Goal: Task Accomplishment & Management: Manage account settings

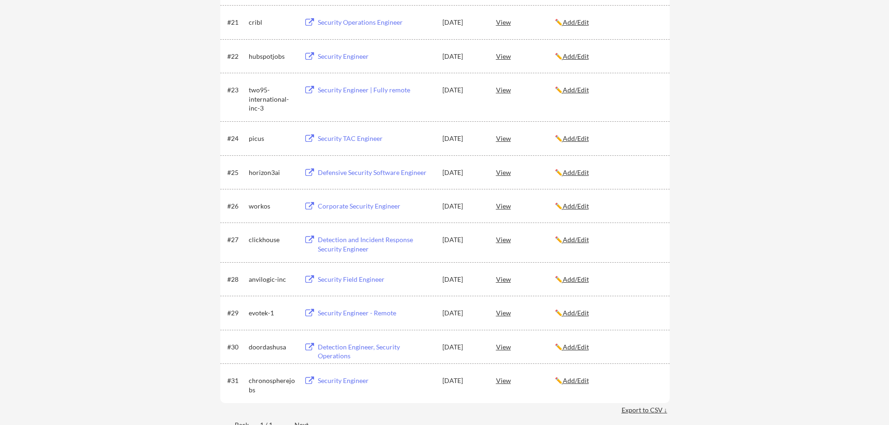
scroll to position [934, 0]
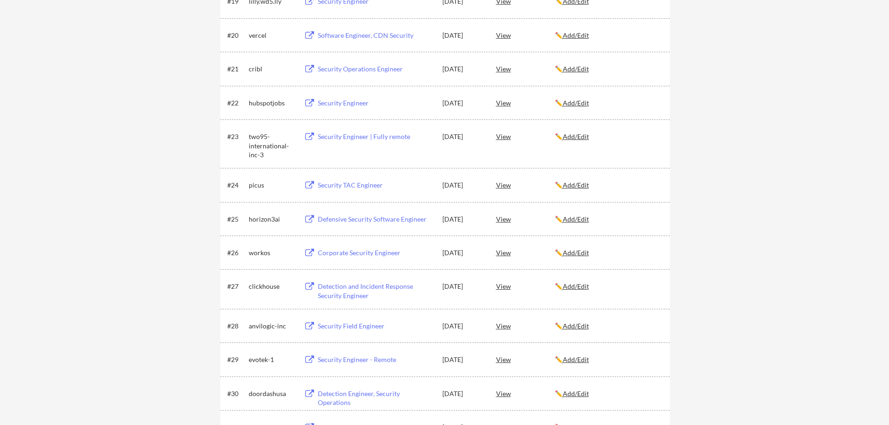
click at [349, 140] on div "Security Engineer | Fully remote" at bounding box center [376, 136] width 116 height 9
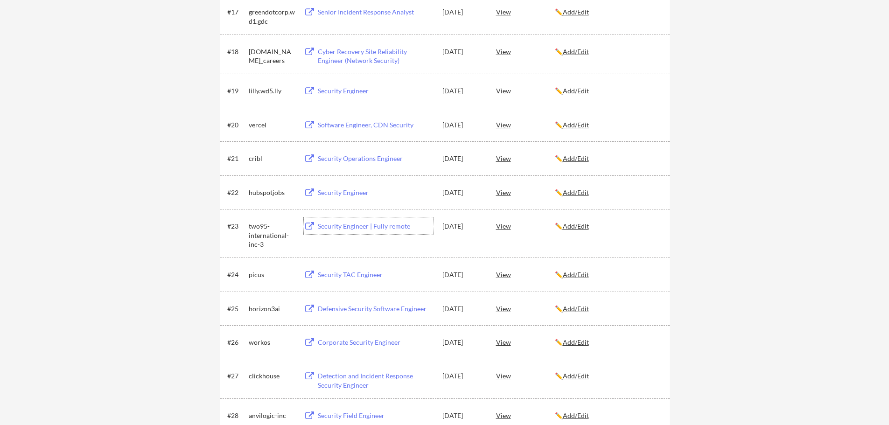
scroll to position [840, 0]
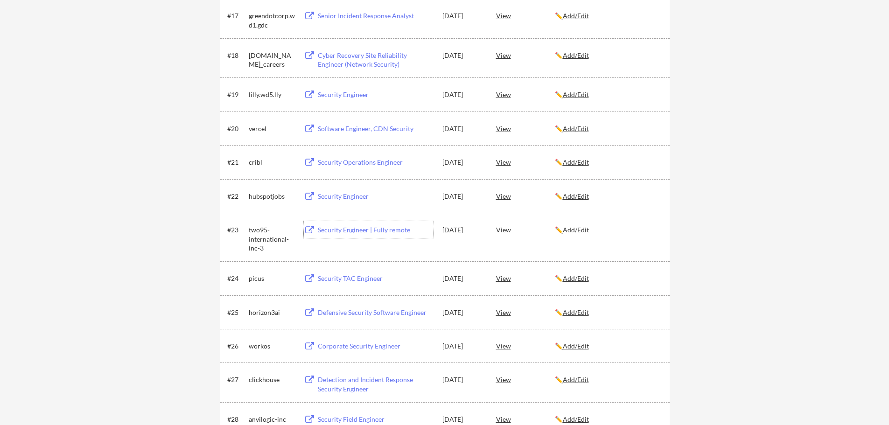
click at [353, 195] on div "Security Engineer" at bounding box center [376, 196] width 116 height 9
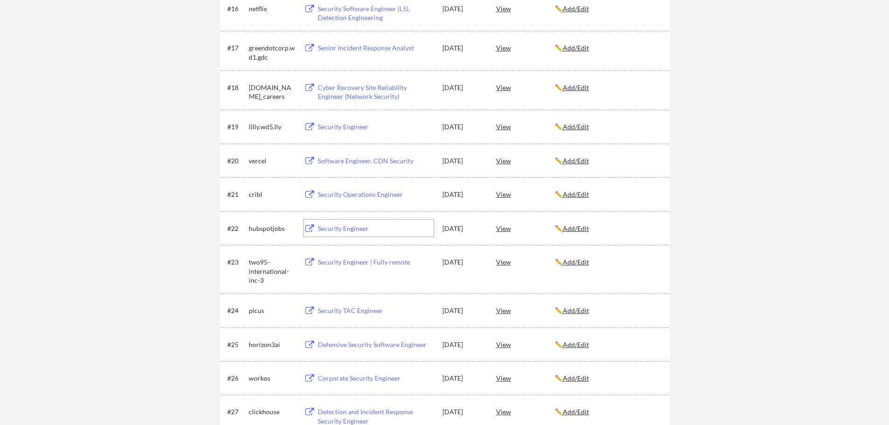
scroll to position [747, 0]
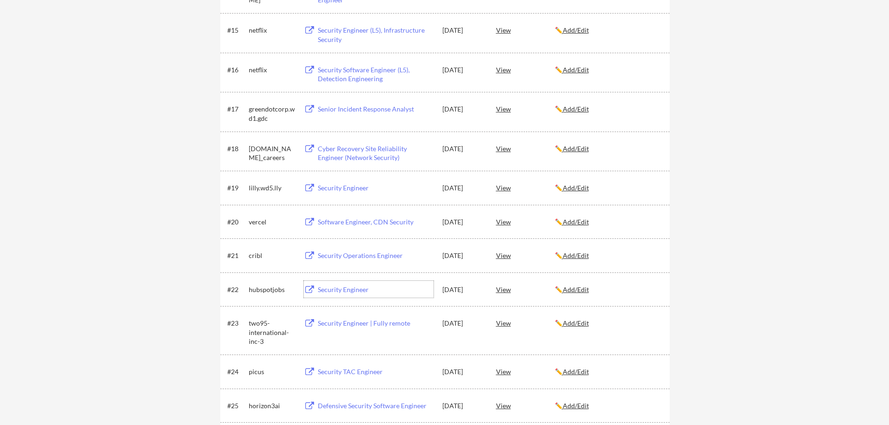
click at [365, 257] on div "Security Operations Engineer" at bounding box center [376, 255] width 116 height 9
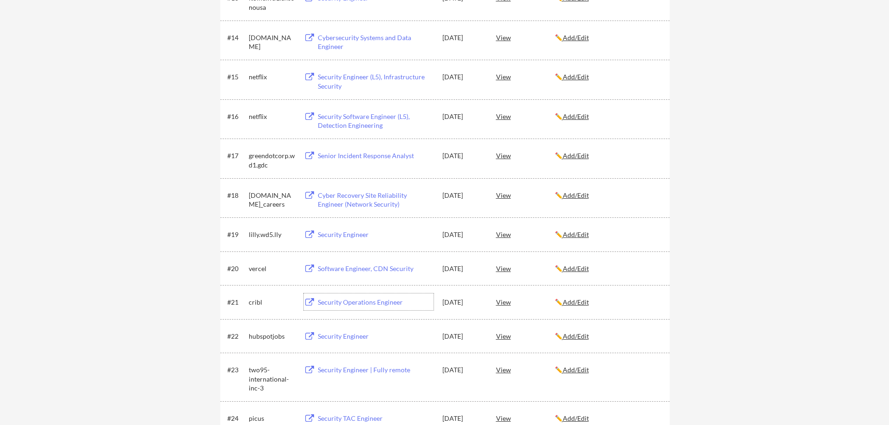
click at [373, 267] on div "Software Engineer, CDN Security" at bounding box center [376, 268] width 116 height 9
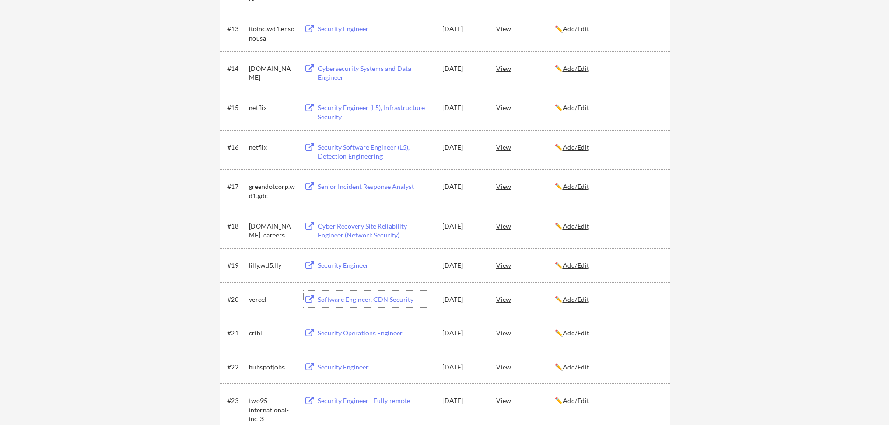
scroll to position [654, 0]
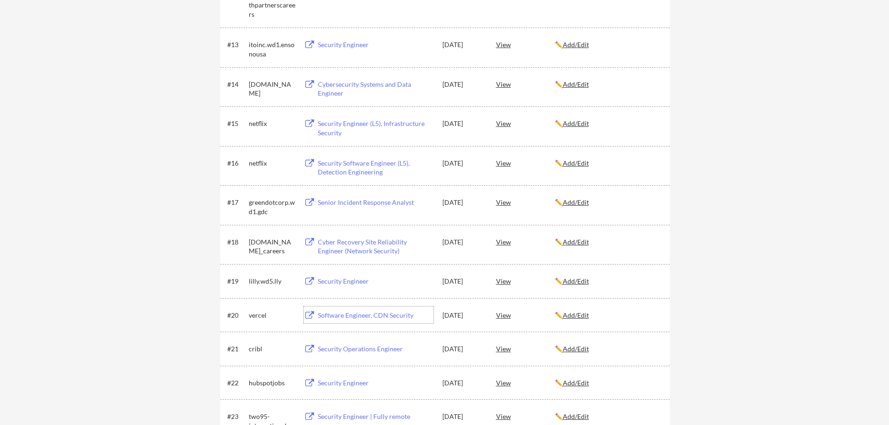
click at [351, 280] on div "Security Engineer" at bounding box center [376, 281] width 116 height 9
click at [745, 261] on div "← Back to Dashboard My Applications 31 applications sent Applied (31) More Jobs…" at bounding box center [444, 80] width 889 height 1392
click at [373, 240] on div "Cyber Recovery Site Reliability Engineer (Network Security)" at bounding box center [376, 247] width 116 height 18
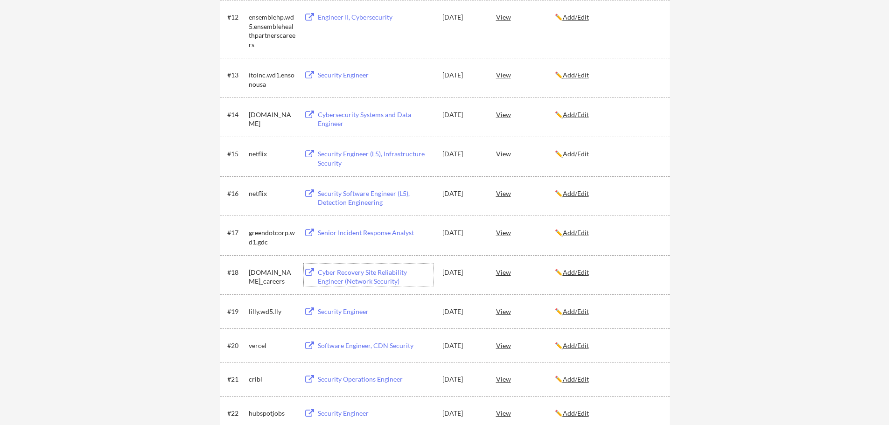
scroll to position [607, 0]
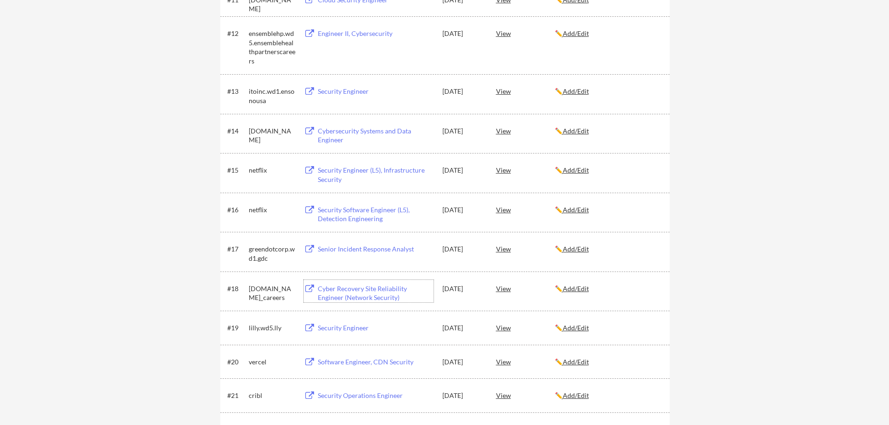
click at [403, 249] on div "Senior Incident Response Analyst" at bounding box center [376, 249] width 116 height 9
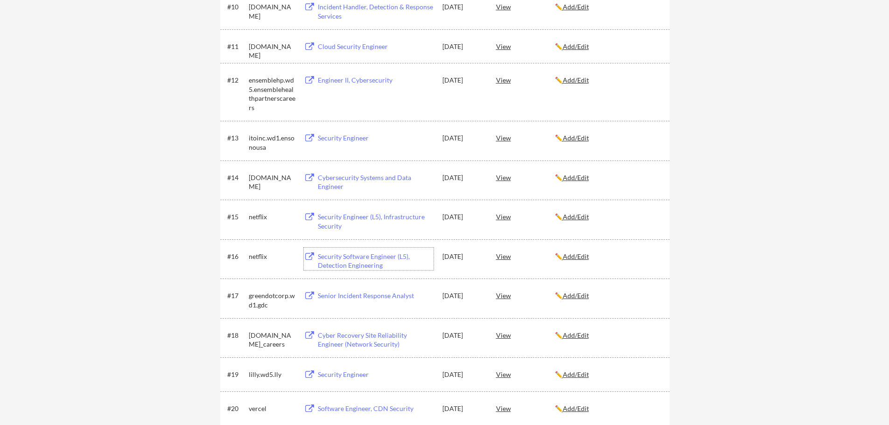
click at [380, 260] on div "Security Software Engineer (L5), Detection Engineering" at bounding box center [376, 261] width 116 height 18
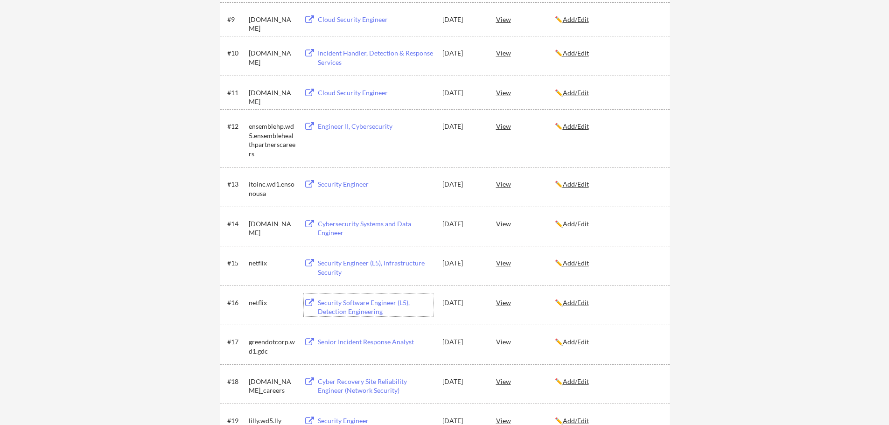
scroll to position [513, 0]
click at [375, 263] on div "Security Engineer (L5), Infrastructure Security" at bounding box center [376, 268] width 116 height 18
click at [365, 224] on div "Cybersecurity Systems and Data Engineer" at bounding box center [376, 229] width 116 height 18
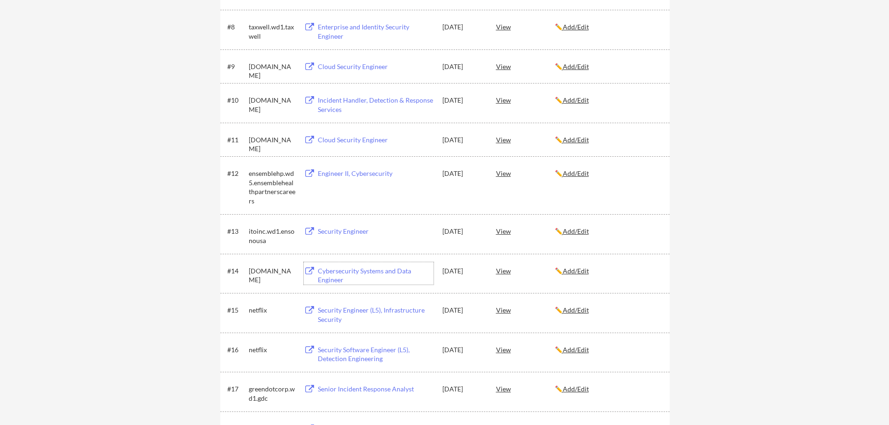
scroll to position [420, 0]
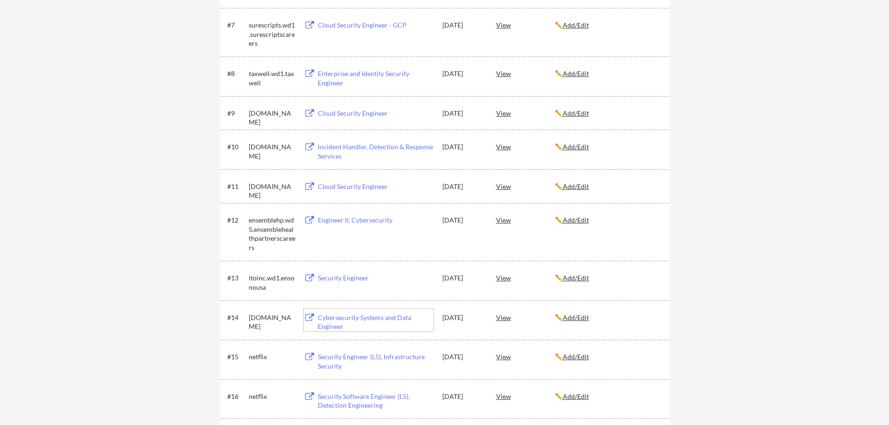
click at [343, 276] on div "Security Engineer" at bounding box center [376, 278] width 116 height 9
click at [378, 222] on div "Engineer II, Cybersecurity" at bounding box center [376, 220] width 116 height 9
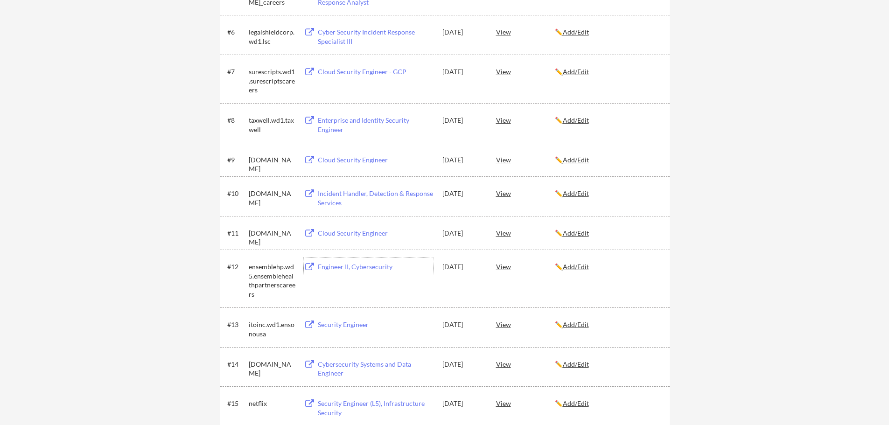
click at [374, 237] on div "Cloud Security Engineer" at bounding box center [376, 233] width 116 height 9
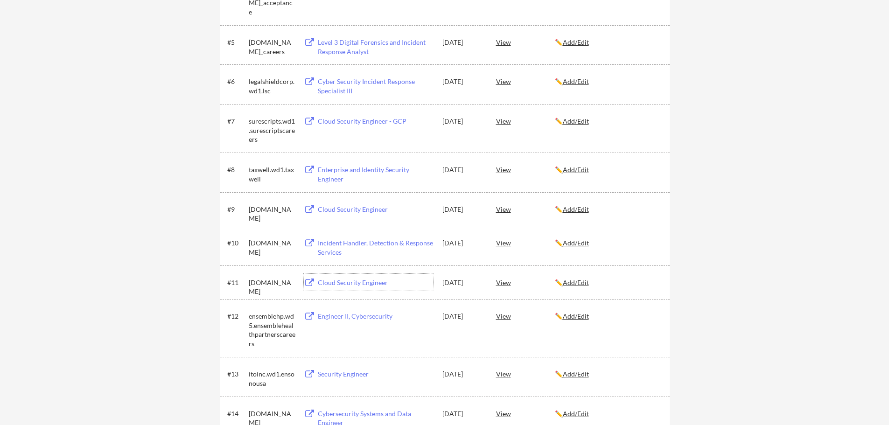
scroll to position [280, 0]
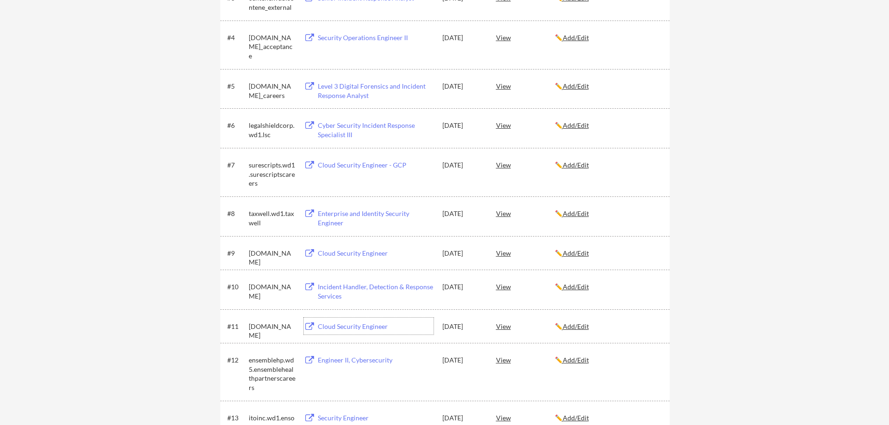
click at [420, 288] on div "Incident Handler, Detection & Response Services" at bounding box center [376, 291] width 116 height 18
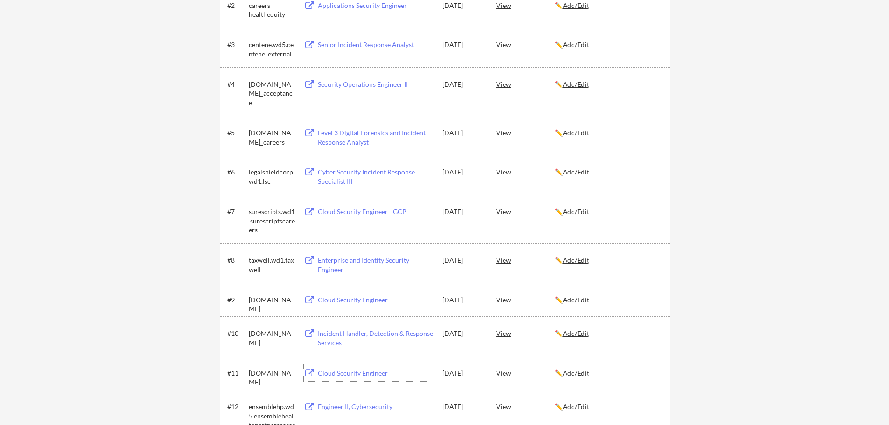
click at [349, 374] on div "Cloud Security Engineer" at bounding box center [376, 373] width 116 height 9
click at [341, 296] on div "Cloud Security Engineer" at bounding box center [376, 299] width 116 height 9
click at [333, 263] on div "Enterprise and Identity Security Engineer" at bounding box center [376, 265] width 116 height 18
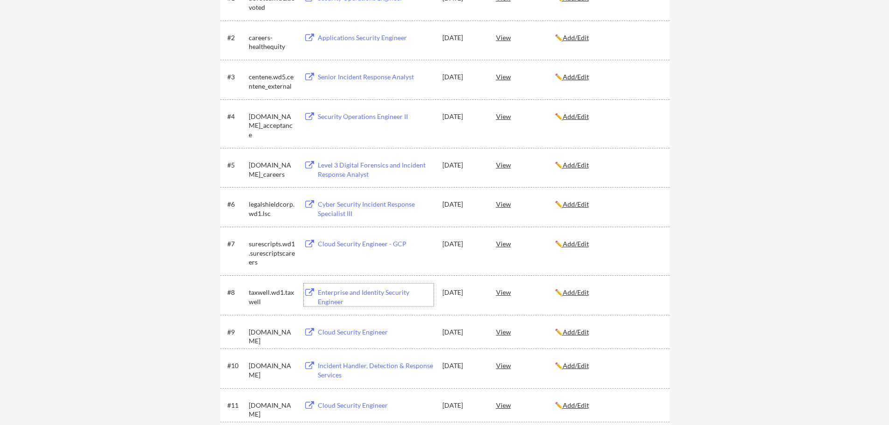
scroll to position [187, 0]
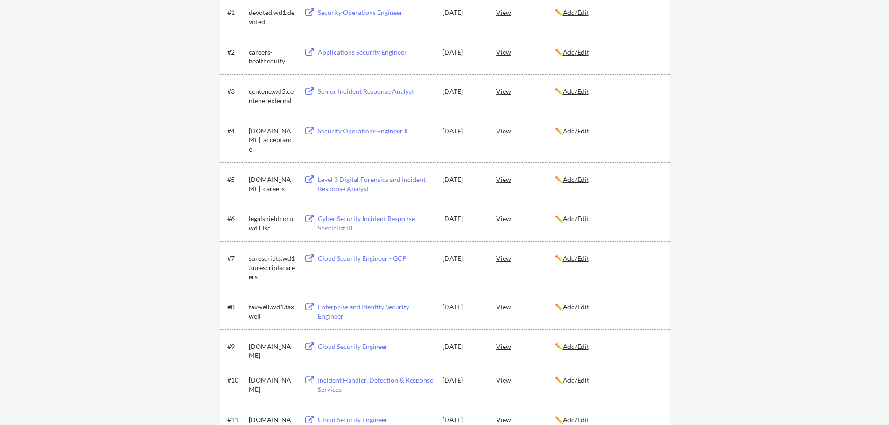
click at [394, 257] on div "Cloud Security Engineer - GCP" at bounding box center [376, 258] width 116 height 9
click at [584, 260] on u "Add/Edit" at bounding box center [576, 258] width 26 height 8
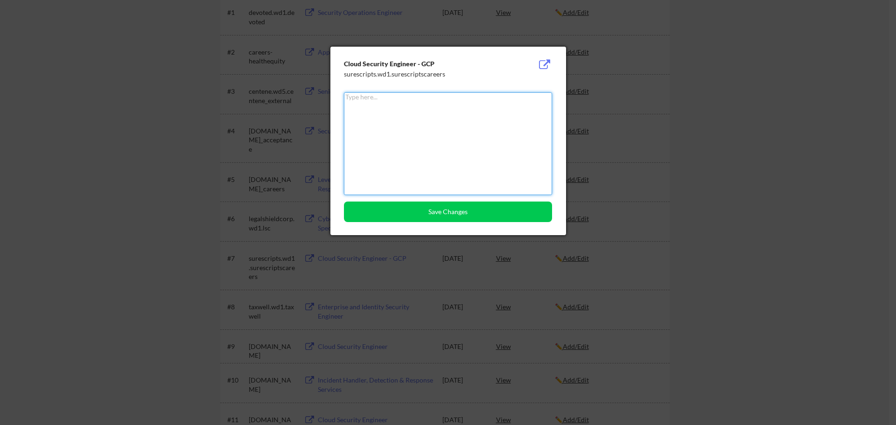
click at [475, 99] on textarea at bounding box center [448, 143] width 208 height 103
click at [449, 103] on textarea "Please don't apply to the roles similar to this one because it's too focus on G…" at bounding box center [448, 143] width 208 height 103
click at [366, 107] on textarea "Please don't apply to the roles similar to this one because it's too focus on G…" at bounding box center [448, 143] width 208 height 103
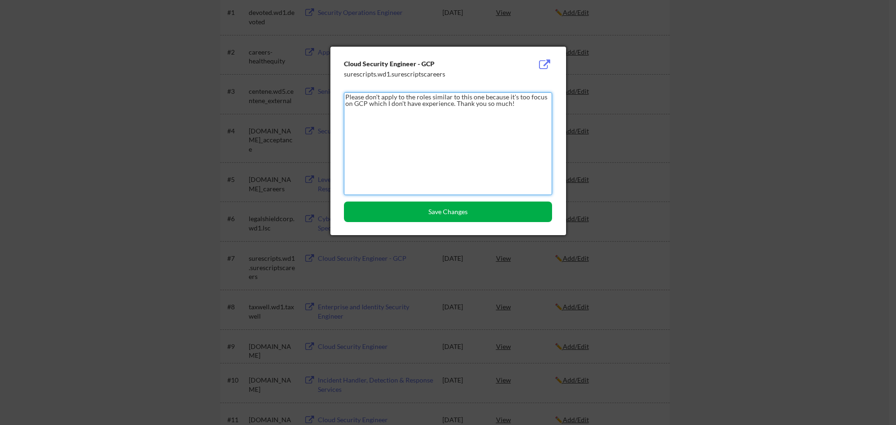
type textarea "Please don't apply to the roles similar to this one because it's too focus on G…"
click at [481, 213] on button "Save Changes" at bounding box center [448, 212] width 208 height 21
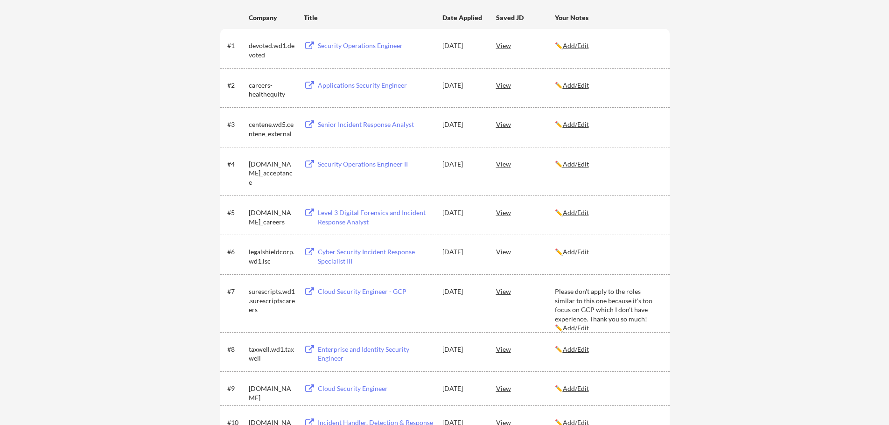
scroll to position [140, 0]
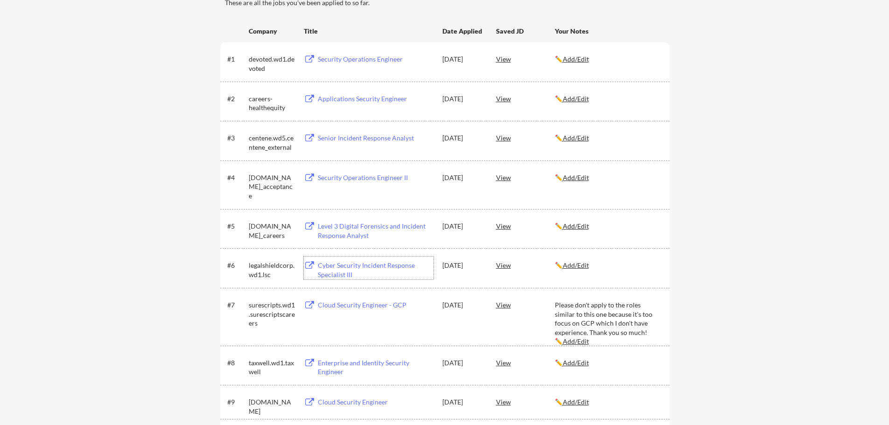
click at [339, 268] on div "Cyber Security Incident Response Specialist III" at bounding box center [376, 270] width 116 height 18
click at [352, 233] on div "Level 3 Digital Forensics and Incident Response Analyst" at bounding box center [376, 231] width 116 height 18
click at [372, 175] on div "Security Operations Engineer II" at bounding box center [376, 177] width 116 height 9
click at [344, 135] on div "Senior Incident Response Analyst" at bounding box center [376, 138] width 116 height 9
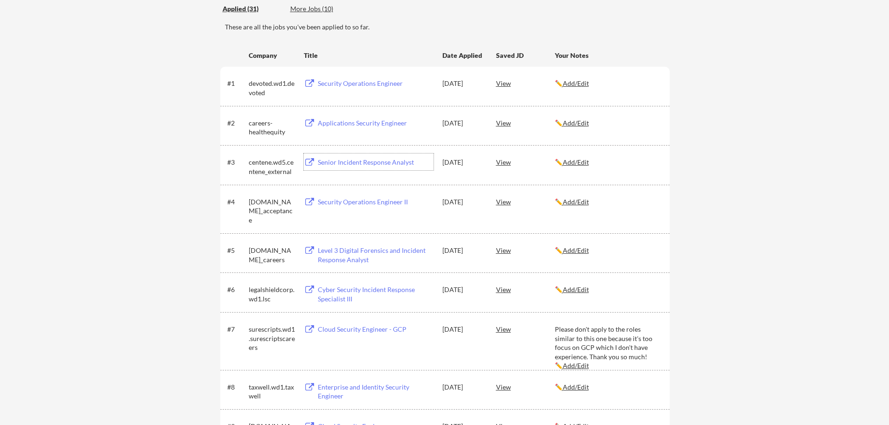
scroll to position [93, 0]
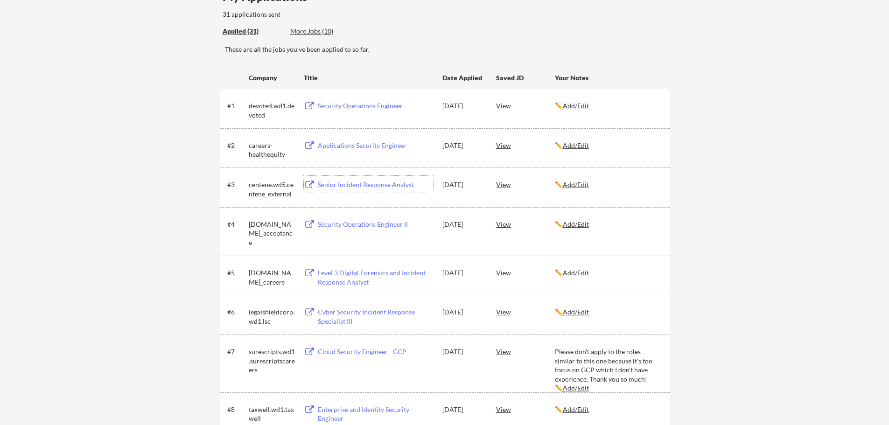
click at [357, 148] on div "Applications Security Engineer" at bounding box center [376, 145] width 116 height 9
click at [357, 107] on div "Security Operations Engineer" at bounding box center [376, 105] width 116 height 9
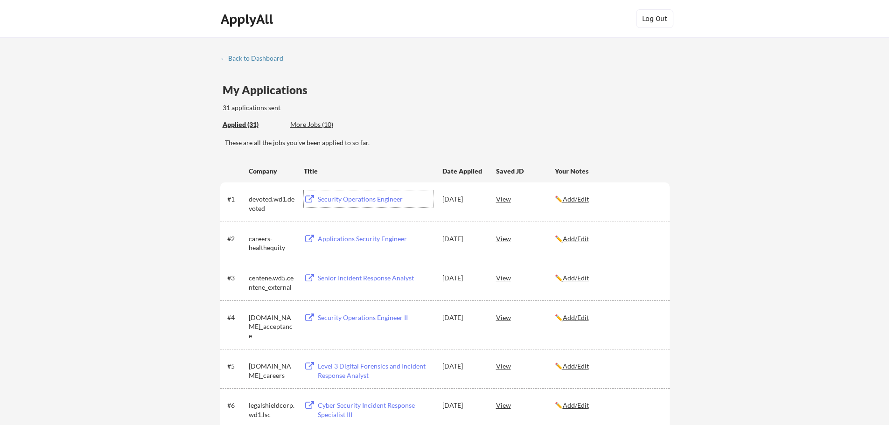
click at [325, 127] on div "More Jobs (10)" at bounding box center [324, 124] width 69 height 9
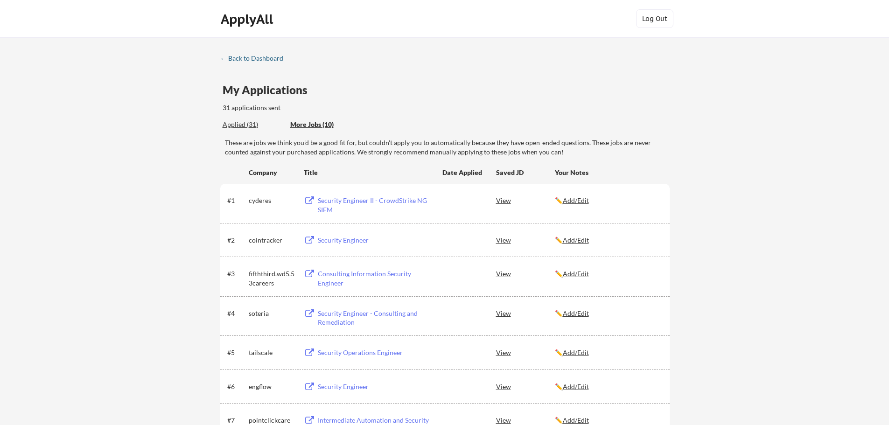
drag, startPoint x: 264, startPoint y: 59, endPoint x: 313, endPoint y: 76, distance: 51.7
click at [264, 59] on div "← Back to Dashboard" at bounding box center [255, 58] width 70 height 7
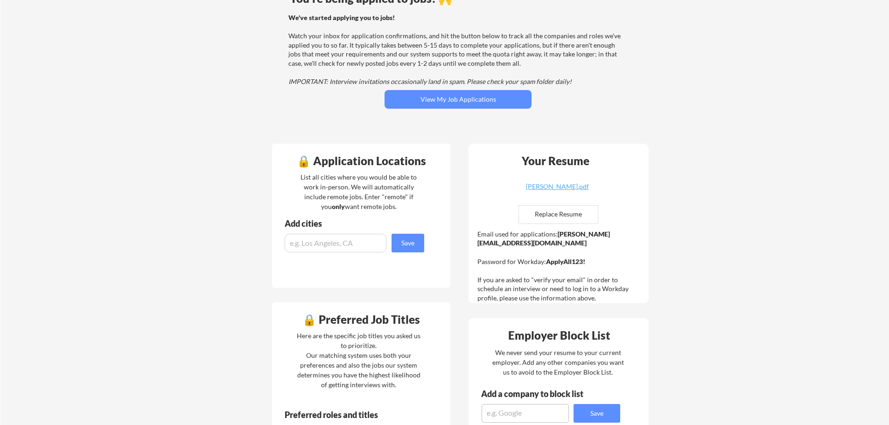
scroll to position [93, 0]
click at [801, 251] on div "Your Dashboard You're being applied to jobs! 🙌 We've started applying you to jo…" at bounding box center [444, 394] width 889 height 900
click at [796, 277] on div "Your Dashboard You're being applied to jobs! 🙌 We've started applying you to jo…" at bounding box center [444, 394] width 889 height 900
click at [797, 246] on div "Your Dashboard You're being applied to jobs! 🙌 We've started applying you to jo…" at bounding box center [444, 394] width 889 height 900
click at [784, 245] on div "Your Dashboard You're being applied to jobs! 🙌 We've started applying you to jo…" at bounding box center [444, 394] width 889 height 900
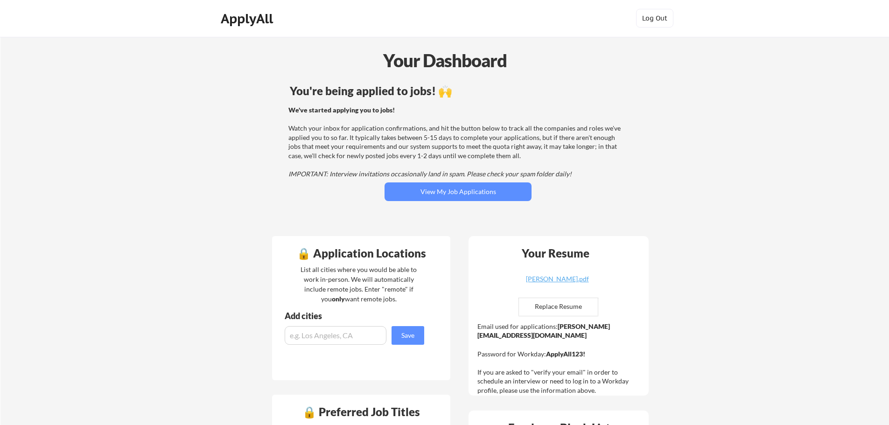
scroll to position [0, 0]
